Goal: Task Accomplishment & Management: Use online tool/utility

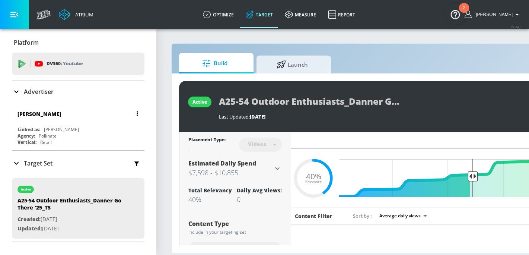
click at [109, 128] on div "Linked as: Danner" at bounding box center [79, 129] width 125 height 6
click at [133, 112] on button "button" at bounding box center [137, 113] width 10 height 10
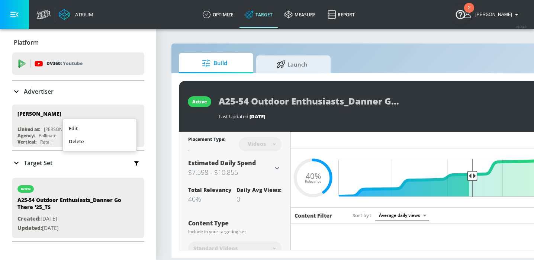
click at [72, 108] on div at bounding box center [267, 130] width 534 height 260
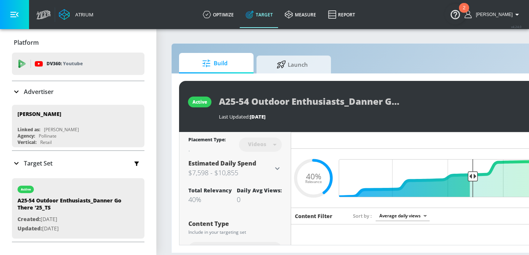
click at [272, 14] on link "Target" at bounding box center [259, 14] width 39 height 27
click at [36, 92] on p "Advertiser" at bounding box center [39, 91] width 30 height 8
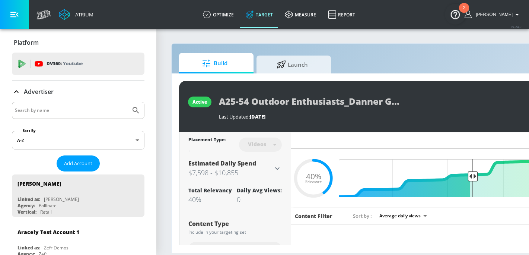
click at [43, 113] on input "Search by name" at bounding box center [71, 110] width 113 height 10
click at [128, 102] on button "Submit Search" at bounding box center [136, 110] width 16 height 16
click at [69, 117] on div "alza" at bounding box center [78, 110] width 132 height 17
click at [73, 106] on input "alza" at bounding box center [71, 110] width 113 height 10
click at [110, 143] on body "Atrium optimize Target measure Report optimize Target measure Report v 4.24.0 H…" at bounding box center [264, 127] width 529 height 255
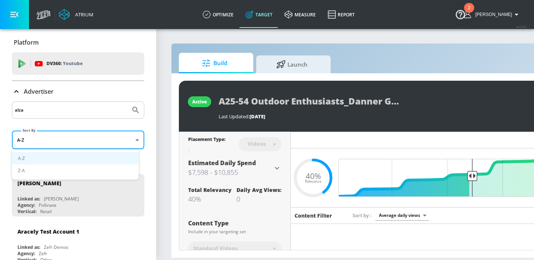
click at [90, 159] on li "A-Z" at bounding box center [75, 158] width 127 height 12
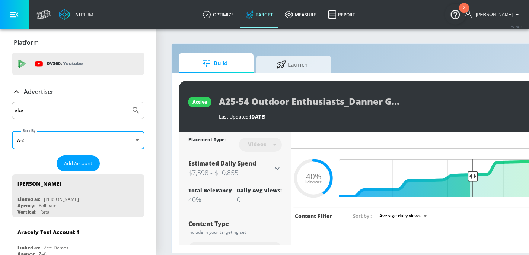
click at [97, 112] on input "alza" at bounding box center [71, 110] width 113 height 10
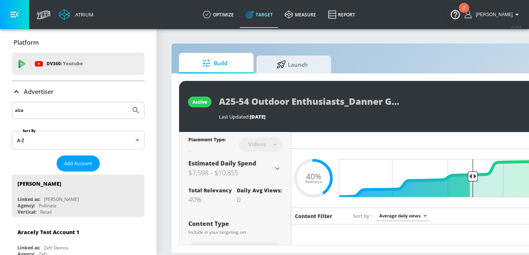
click at [97, 112] on input "alza" at bounding box center [71, 110] width 113 height 10
click at [21, 16] on button "button" at bounding box center [14, 14] width 29 height 29
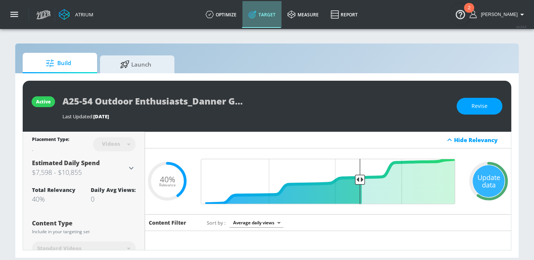
click at [257, 13] on icon at bounding box center [253, 14] width 8 height 8
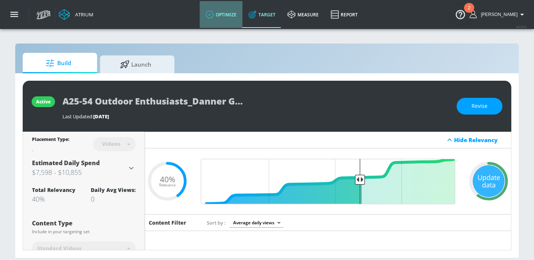
click at [214, 17] on icon at bounding box center [210, 14] width 8 height 8
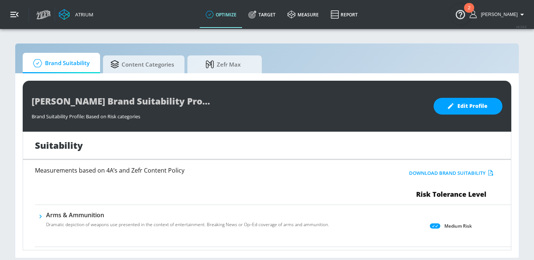
click at [22, 26] on button "button" at bounding box center [14, 14] width 29 height 29
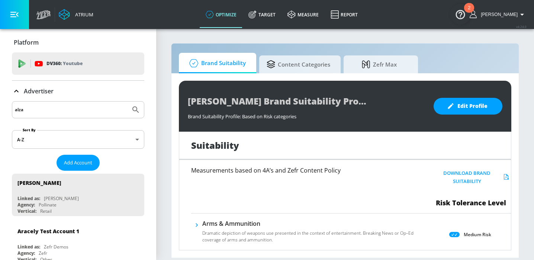
click at [42, 113] on input "alza" at bounding box center [71, 110] width 113 height 10
click at [62, 109] on input "alza" at bounding box center [71, 110] width 113 height 10
click at [137, 109] on button "Submit Search" at bounding box center [136, 110] width 16 height 16
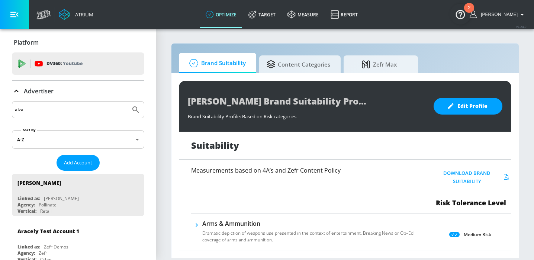
click at [132, 110] on icon "Submit Search" at bounding box center [135, 109] width 9 height 9
click at [75, 109] on input "alza" at bounding box center [71, 110] width 113 height 10
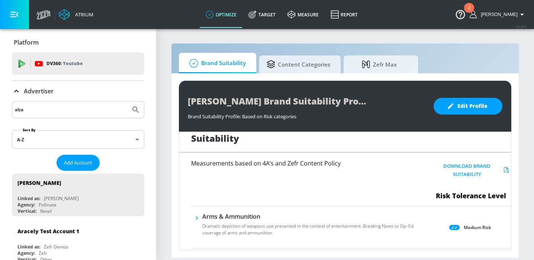
click at [58, 108] on input "alza" at bounding box center [71, 110] width 113 height 10
type input "alza pro bono"
click at [128, 102] on button "Submit Search" at bounding box center [136, 110] width 16 height 16
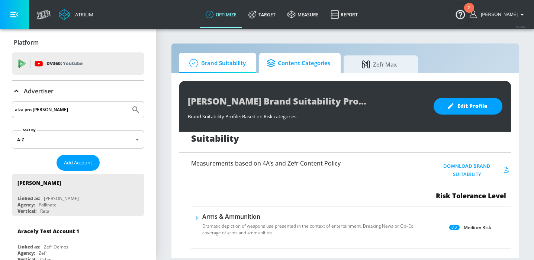
click at [283, 63] on span "Content Categories" at bounding box center [299, 63] width 64 height 18
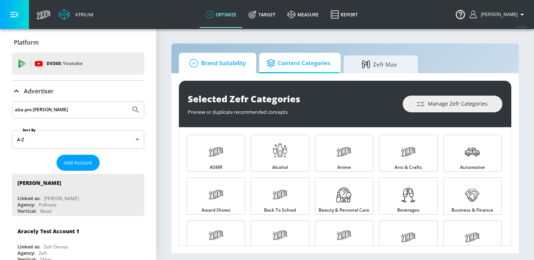
click at [219, 66] on span "Brand Suitability" at bounding box center [216, 63] width 60 height 18
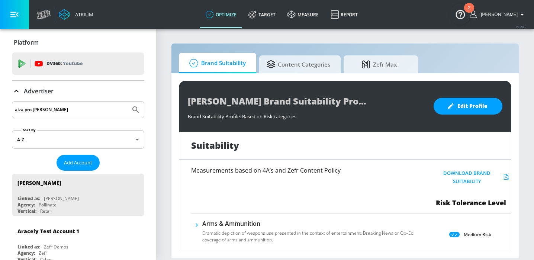
click at [47, 11] on icon at bounding box center [43, 14] width 15 height 9
click at [308, 61] on span "Content Categories" at bounding box center [299, 63] width 64 height 18
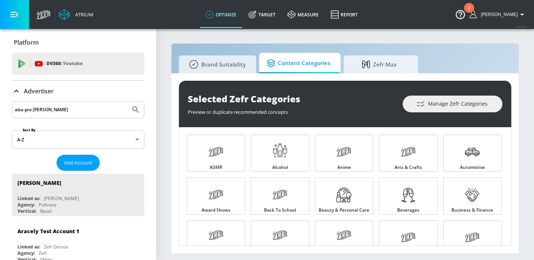
click at [74, 17] on div "Atrium" at bounding box center [82, 14] width 21 height 7
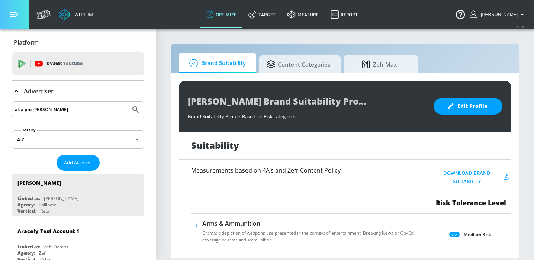
click at [23, 17] on button "button" at bounding box center [14, 14] width 29 height 29
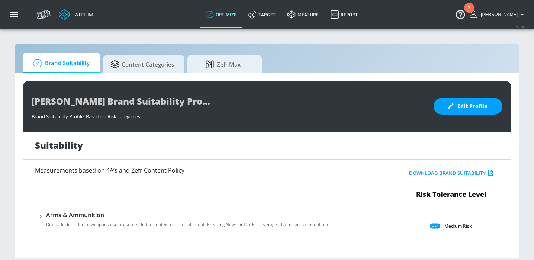
click at [74, 13] on div "Atrium" at bounding box center [82, 14] width 21 height 7
click at [68, 13] on icon at bounding box center [64, 14] width 11 height 11
click at [94, 10] on div "Atrium" at bounding box center [65, 14] width 64 height 29
click at [274, 18] on link "Target" at bounding box center [262, 14] width 39 height 27
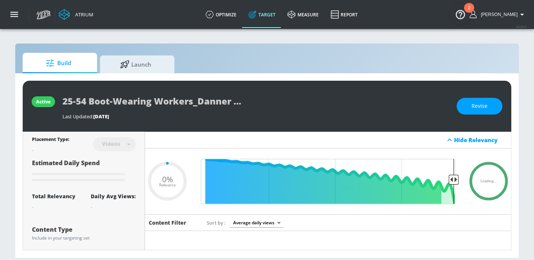
type input "0.05"
click at [224, 20] on link "optimize" at bounding box center [221, 14] width 43 height 27
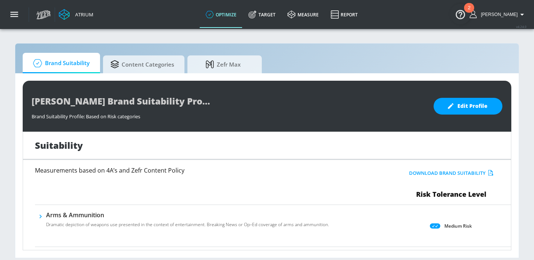
click at [228, 15] on link "optimize" at bounding box center [221, 14] width 43 height 27
click at [10, 17] on icon "button" at bounding box center [14, 15] width 8 height 6
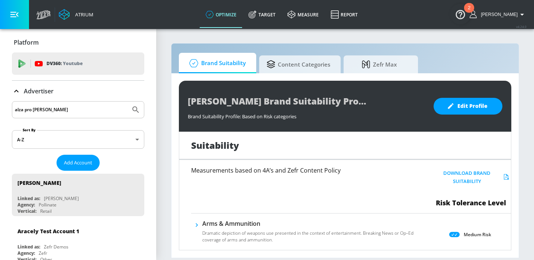
drag, startPoint x: 40, startPoint y: 108, endPoint x: -6, endPoint y: 104, distance: 46.0
click at [0, 104] on html "Atrium optimize Target measure Report optimize Target measure Report v 4.24.0 H…" at bounding box center [267, 130] width 534 height 260
paste input "ROS - Making Memories Festival Contextual - [GEOGRAPHIC_DATA] - TS"
click at [131, 110] on icon "Submit Search" at bounding box center [135, 109] width 9 height 9
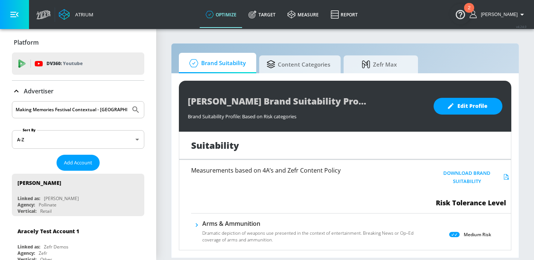
scroll to position [0, 0]
click at [95, 108] on input "ROS - Making Memories Festival Contextual - [GEOGRAPHIC_DATA] - TS" at bounding box center [71, 110] width 113 height 10
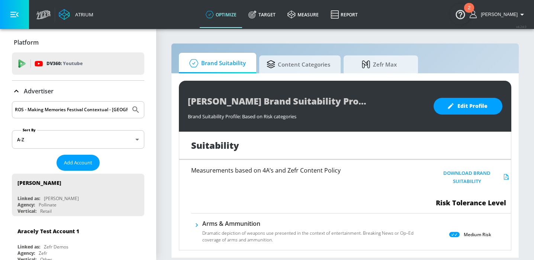
click at [95, 108] on input "ROS - Making Memories Festival Contextual - [GEOGRAPHIC_DATA] - TS" at bounding box center [71, 110] width 113 height 10
click at [131, 109] on icon "Submit Search" at bounding box center [135, 109] width 9 height 9
drag, startPoint x: 71, startPoint y: 107, endPoint x: 7, endPoint y: 107, distance: 63.6
type input "zenith"
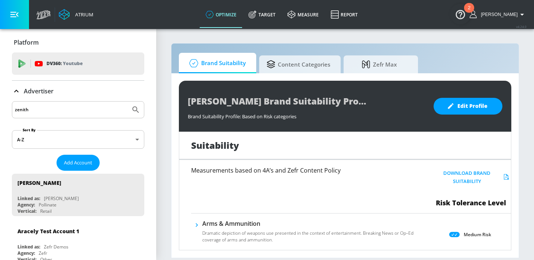
click at [128, 102] on button "Submit Search" at bounding box center [136, 110] width 16 height 16
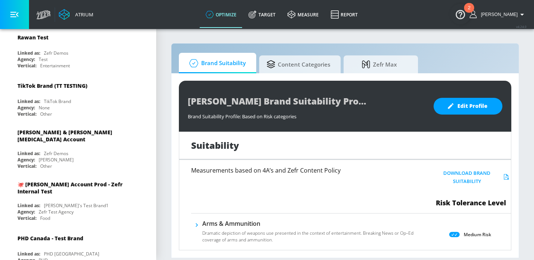
scroll to position [1440, 0]
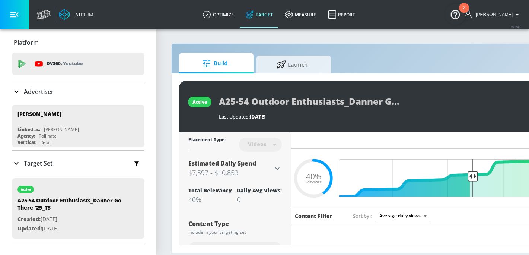
click at [57, 94] on div "Advertiser" at bounding box center [78, 91] width 132 height 9
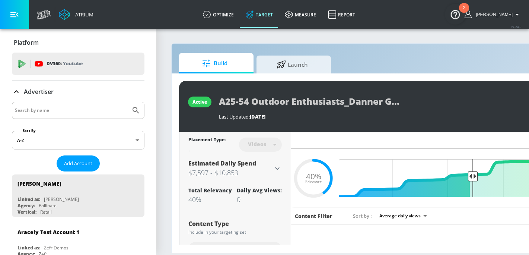
click at [77, 111] on input "Search by name" at bounding box center [71, 110] width 113 height 10
paste input "Alzheimer’s LA"
type input "Alzheimer’s LA"
drag, startPoint x: 134, startPoint y: 112, endPoint x: 136, endPoint y: 116, distance: 4.7
click at [134, 112] on icon "Submit Search" at bounding box center [135, 110] width 9 height 9
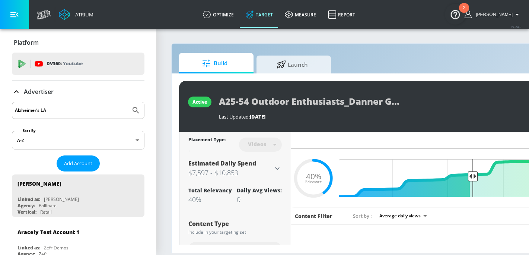
click at [473, 13] on icon "button" at bounding box center [468, 14] width 8 height 8
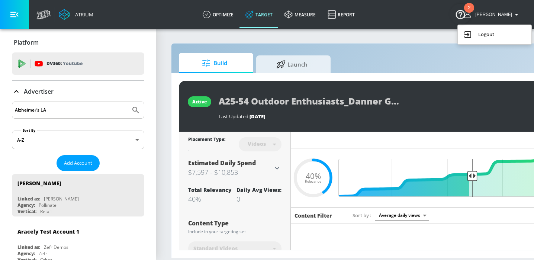
drag, startPoint x: 450, startPoint y: 22, endPoint x: 445, endPoint y: 19, distance: 5.5
click at [449, 21] on body "Atrium optimize Target measure Report optimize Target measure Report v 4.24.0 H…" at bounding box center [267, 130] width 534 height 260
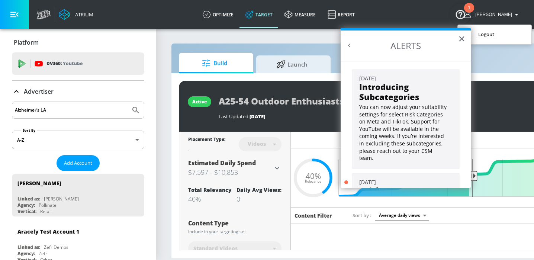
click at [75, 19] on div at bounding box center [267, 130] width 534 height 260
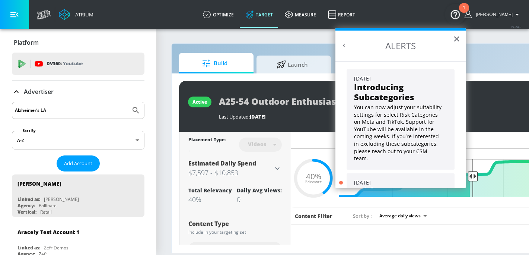
click at [12, 15] on icon "button" at bounding box center [14, 14] width 8 height 8
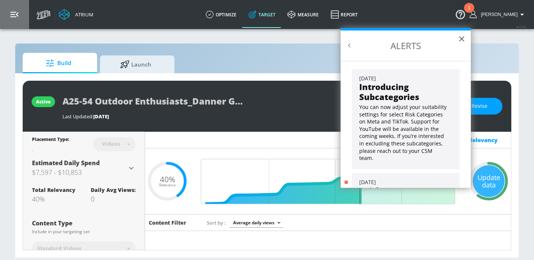
click at [22, 16] on button "button" at bounding box center [14, 14] width 29 height 29
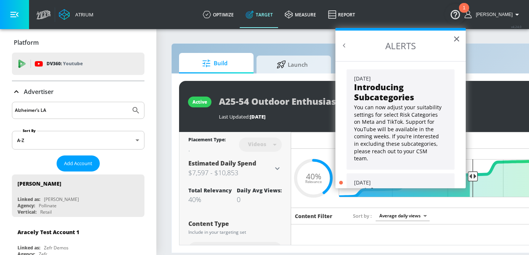
click at [192, 61] on span "Build" at bounding box center [214, 63] width 57 height 18
click at [240, 12] on link "optimize" at bounding box center [218, 14] width 43 height 27
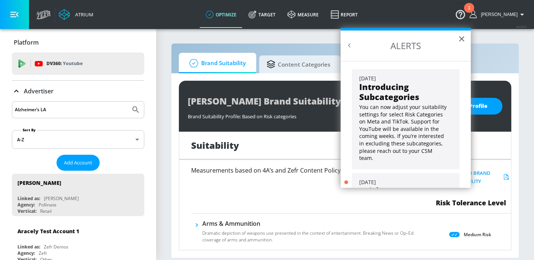
click at [41, 16] on icon at bounding box center [41, 14] width 3 height 5
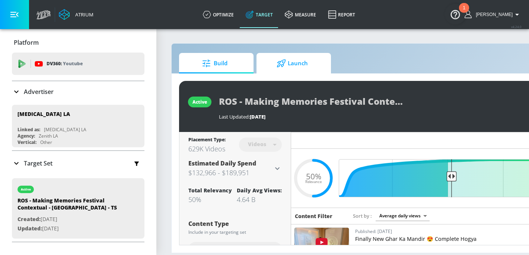
click at [288, 53] on link "Launch" at bounding box center [293, 63] width 74 height 20
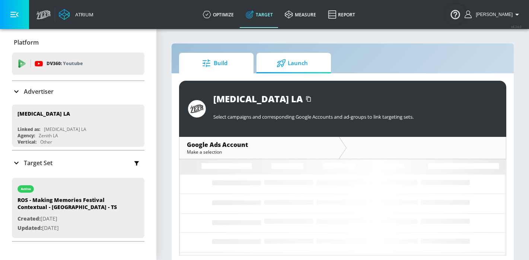
click at [234, 64] on span "Build" at bounding box center [214, 63] width 57 height 18
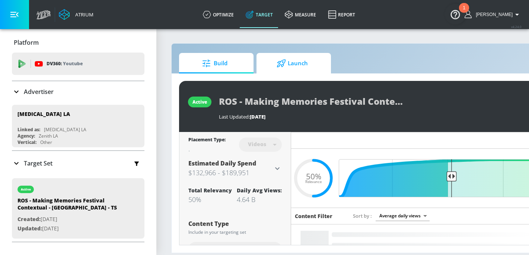
click at [311, 66] on span "Launch" at bounding box center [292, 63] width 57 height 18
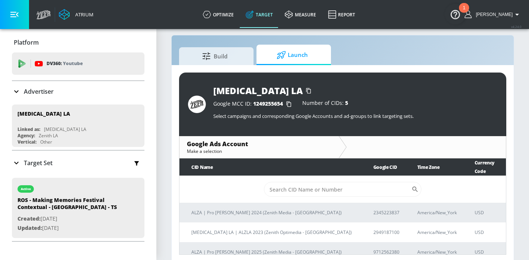
scroll to position [11, 0]
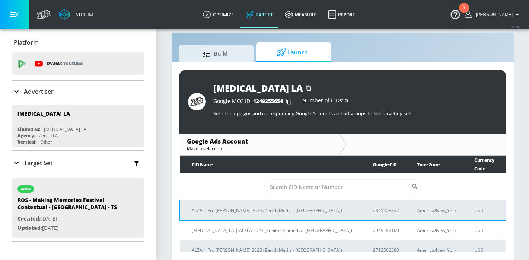
click at [256, 207] on p "ALZA | Pro [PERSON_NAME] 2024 (Zenith Media - [GEOGRAPHIC_DATA])" at bounding box center [273, 211] width 163 height 8
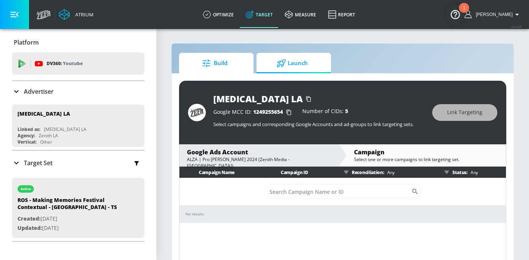
click at [220, 66] on span "Build" at bounding box center [214, 63] width 57 height 18
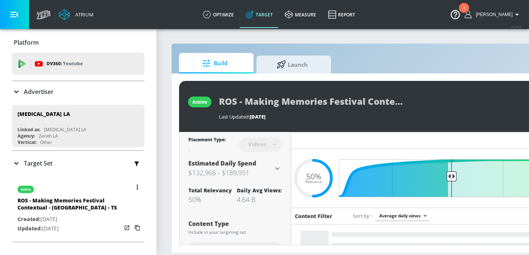
click at [88, 212] on div "ROS - Making Memories Festival Contextual - [GEOGRAPHIC_DATA] - TS" at bounding box center [69, 205] width 104 height 18
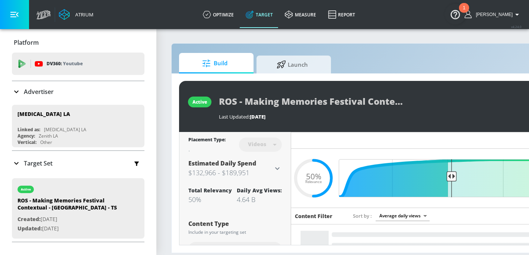
click at [302, 51] on div "Build Launch active ROS - Making Memories Festival Contextual - ALZLA - TS Last…" at bounding box center [391, 147] width 441 height 209
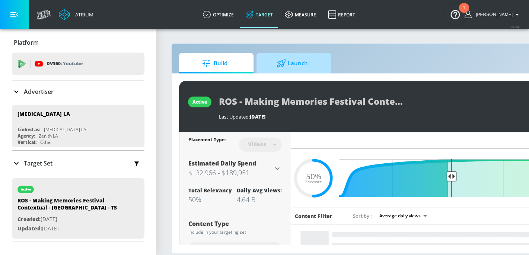
click at [300, 61] on span "Launch" at bounding box center [292, 63] width 57 height 18
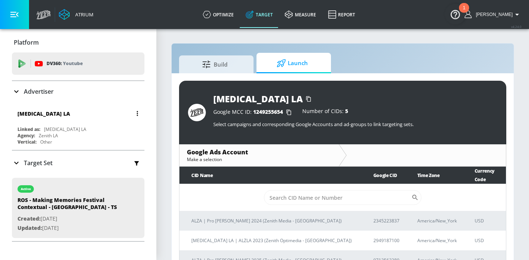
click at [100, 124] on div "Alzheimers LA Linked as: Alzheimers LA Agency: Zenith LA Vertical: Other" at bounding box center [78, 126] width 132 height 42
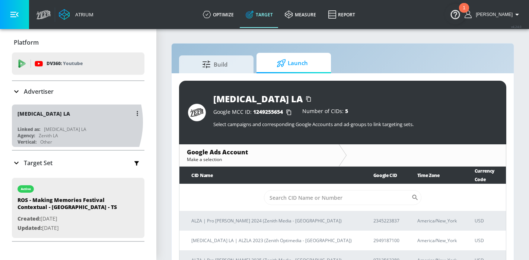
click at [58, 122] on div "[MEDICAL_DATA] LA" at bounding box center [79, 114] width 125 height 18
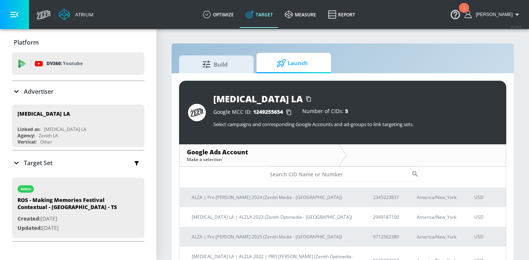
scroll to position [39, 0]
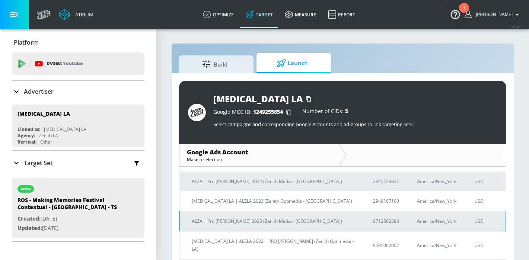
click at [271, 217] on p "ALZA | Pro [PERSON_NAME] 2025 (Zenith Media - [GEOGRAPHIC_DATA])" at bounding box center [273, 221] width 163 height 8
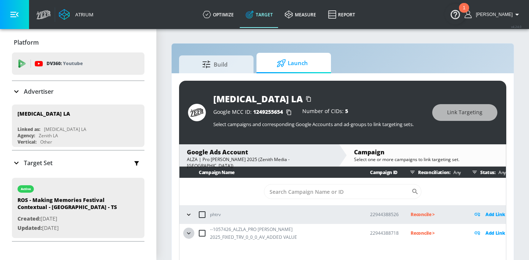
click at [188, 232] on icon "button" at bounding box center [188, 233] width 7 height 7
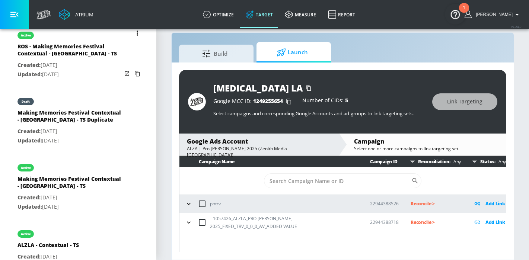
scroll to position [214, 0]
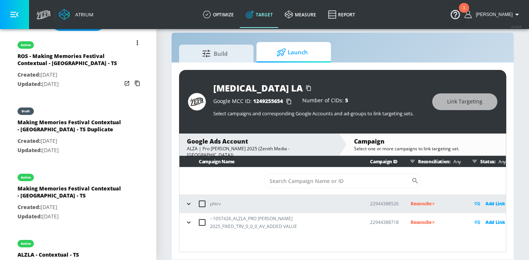
click at [94, 73] on p "Created: Sep. 19, 2024" at bounding box center [69, 74] width 104 height 9
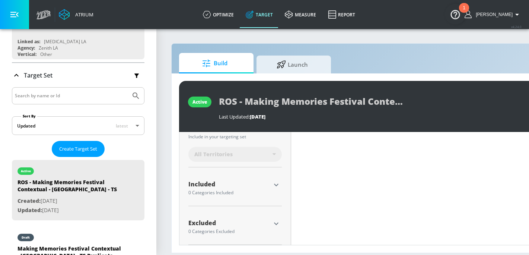
scroll to position [6, 0]
type input "0.5"
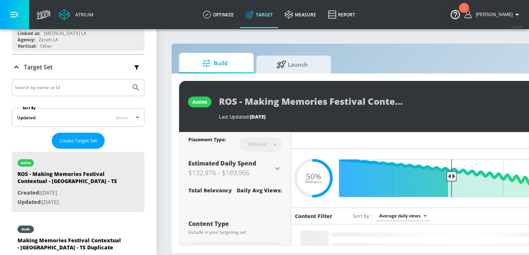
scroll to position [0, 0]
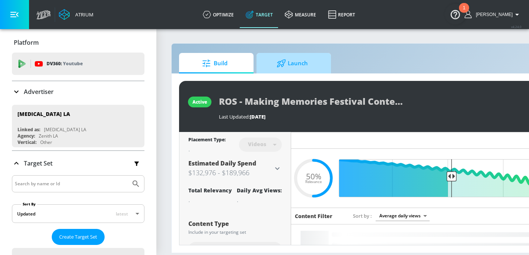
click at [284, 59] on icon at bounding box center [280, 63] width 9 height 8
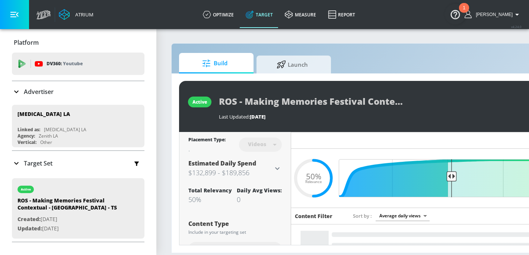
click at [282, 73] on div "active ROS - Making Memories Festival Contextual - ALZLA - TS Last Updated: [DA…" at bounding box center [392, 162] width 440 height 179
click at [291, 58] on span "Launch" at bounding box center [292, 63] width 57 height 18
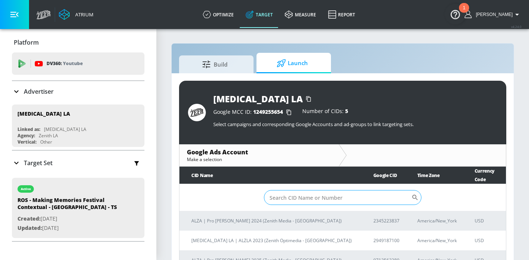
click at [303, 192] on input "Sort By" at bounding box center [337, 197] width 147 height 15
paste input "9712562380"
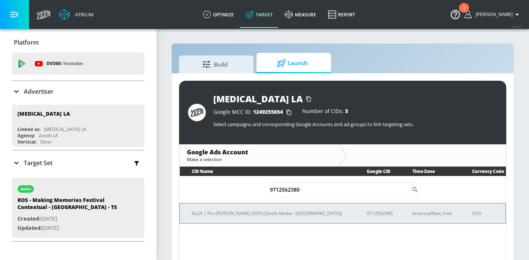
type input "9712562380"
click at [247, 214] on p "ALZA | Pro [PERSON_NAME] 2025 (Zenith Media - [GEOGRAPHIC_DATA])" at bounding box center [270, 213] width 157 height 8
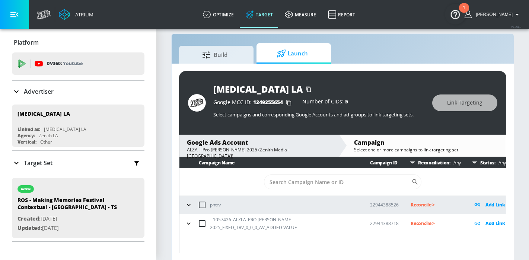
scroll to position [11, 0]
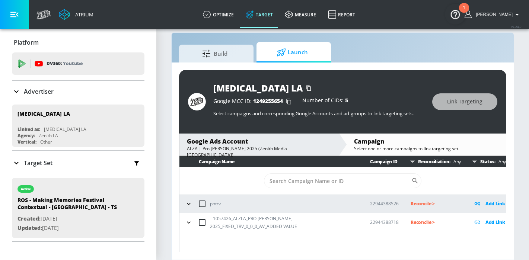
click at [193, 225] on button "button" at bounding box center [188, 222] width 11 height 11
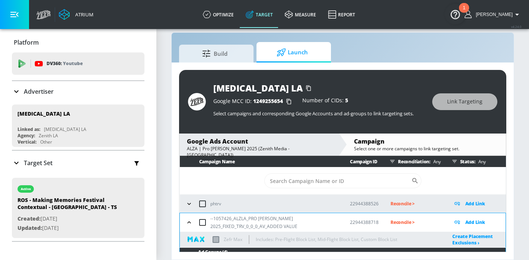
scroll to position [64, 0]
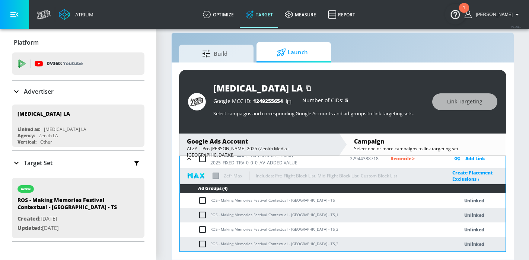
drag, startPoint x: 201, startPoint y: 201, endPoint x: 204, endPoint y: 209, distance: 9.3
click at [201, 201] on input "checkbox" at bounding box center [204, 200] width 12 height 9
checkbox input "true"
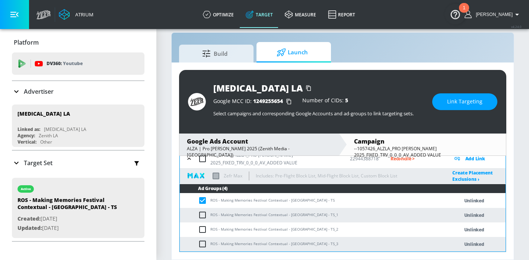
click at [204, 212] on input "checkbox" at bounding box center [204, 215] width 12 height 9
checkbox input "true"
click at [204, 226] on input "checkbox" at bounding box center [204, 229] width 12 height 9
checkbox input "true"
click at [204, 240] on td "ROS - Making Memories Festival Contextual - [GEOGRAPHIC_DATA] - TS_3" at bounding box center [312, 244] width 264 height 15
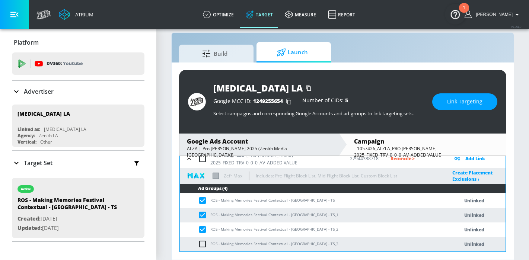
click at [203, 244] on input "checkbox" at bounding box center [204, 244] width 12 height 9
checkbox input "true"
click at [456, 101] on span "Link Targeting" at bounding box center [464, 101] width 35 height 9
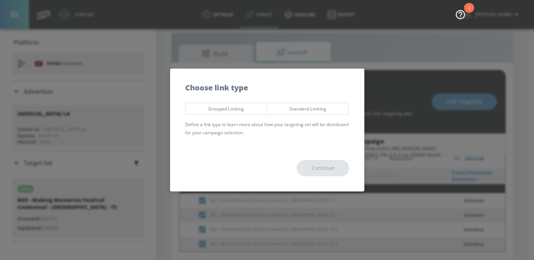
click at [242, 111] on span "Grouped Linking" at bounding box center [226, 109] width 70 height 8
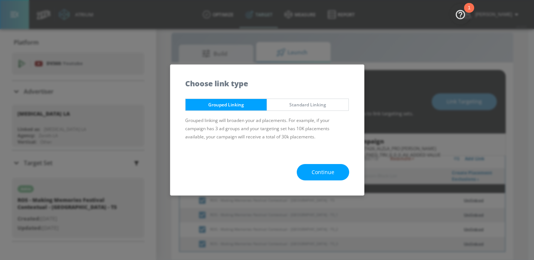
click at [327, 176] on span "Continue" at bounding box center [323, 172] width 23 height 9
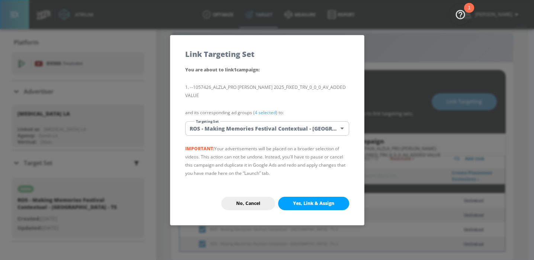
click at [316, 197] on button "Yes, Link & Assign" at bounding box center [313, 203] width 71 height 13
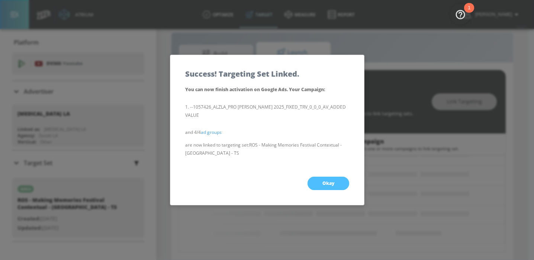
click at [328, 181] on span "Okay" at bounding box center [329, 183] width 12 height 6
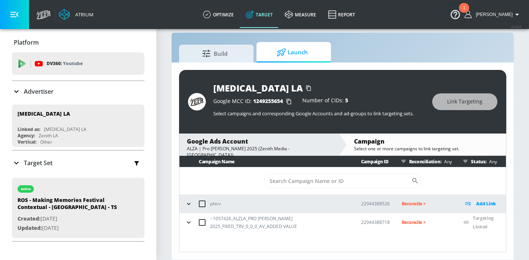
scroll to position [0, 0]
click at [189, 220] on icon "button" at bounding box center [188, 222] width 7 height 7
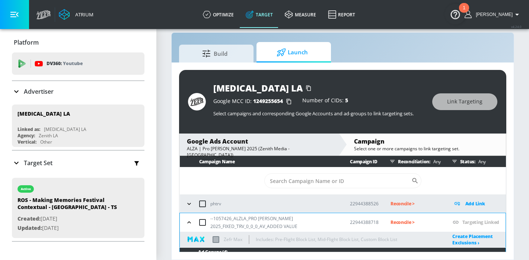
click at [396, 225] on p "Reconcile >" at bounding box center [415, 222] width 50 height 9
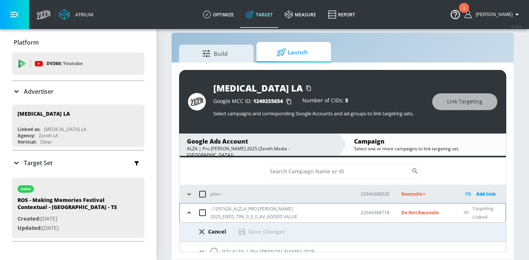
scroll to position [19, 0]
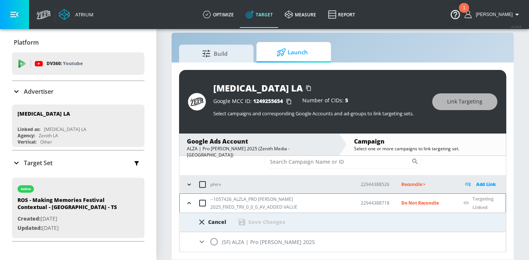
click at [215, 239] on input "radio" at bounding box center [214, 242] width 16 height 16
radio input "true"
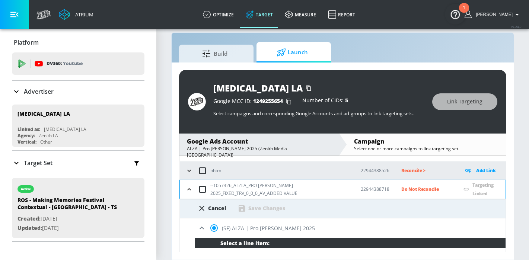
scroll to position [49, 0]
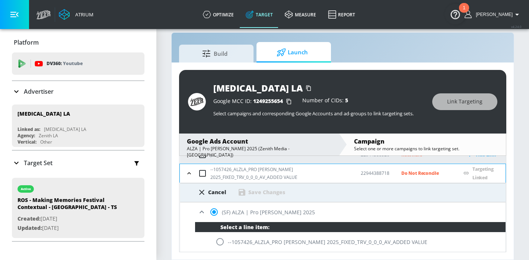
click at [222, 243] on input "radio" at bounding box center [220, 242] width 16 height 16
radio input "true"
click at [268, 192] on div "Save Changes" at bounding box center [266, 192] width 37 height 7
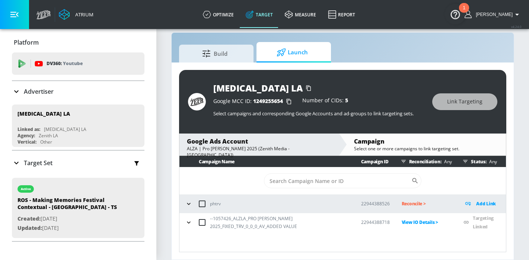
scroll to position [0, 0]
